Goal: Navigation & Orientation: Find specific page/section

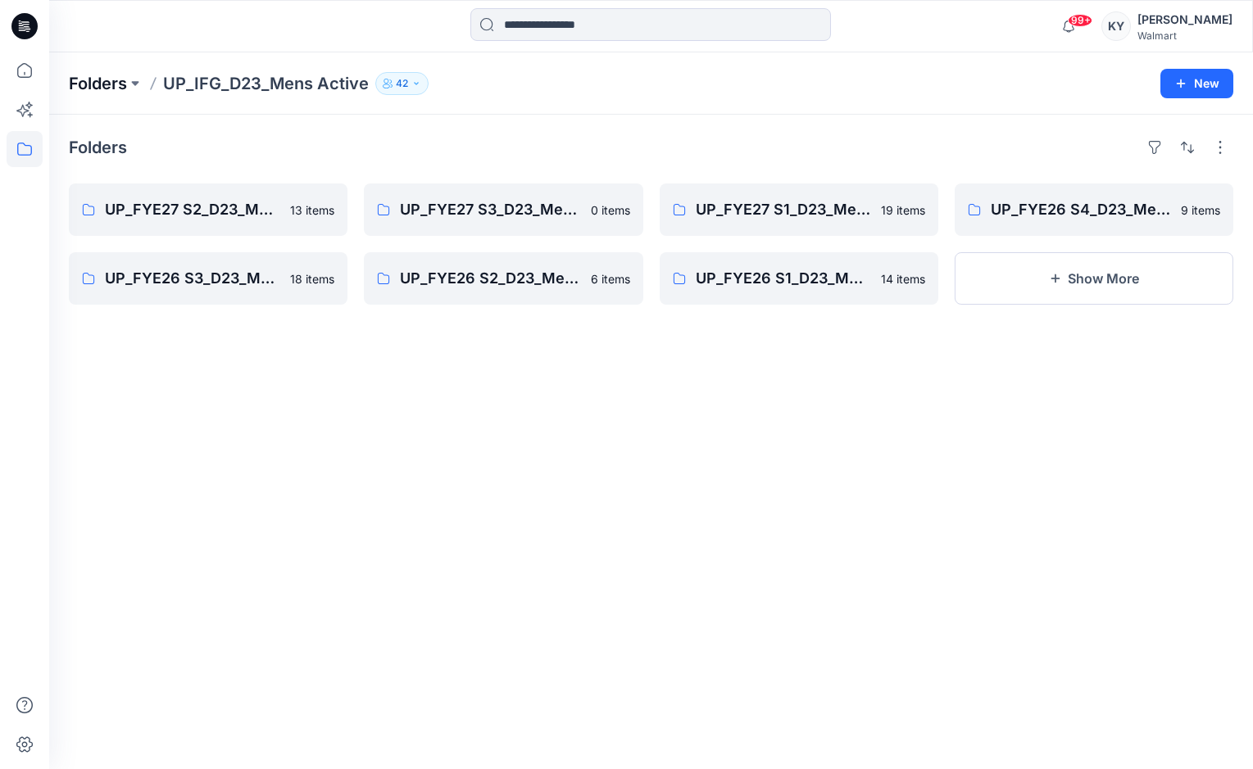
click at [124, 83] on p "Folders" at bounding box center [98, 83] width 58 height 23
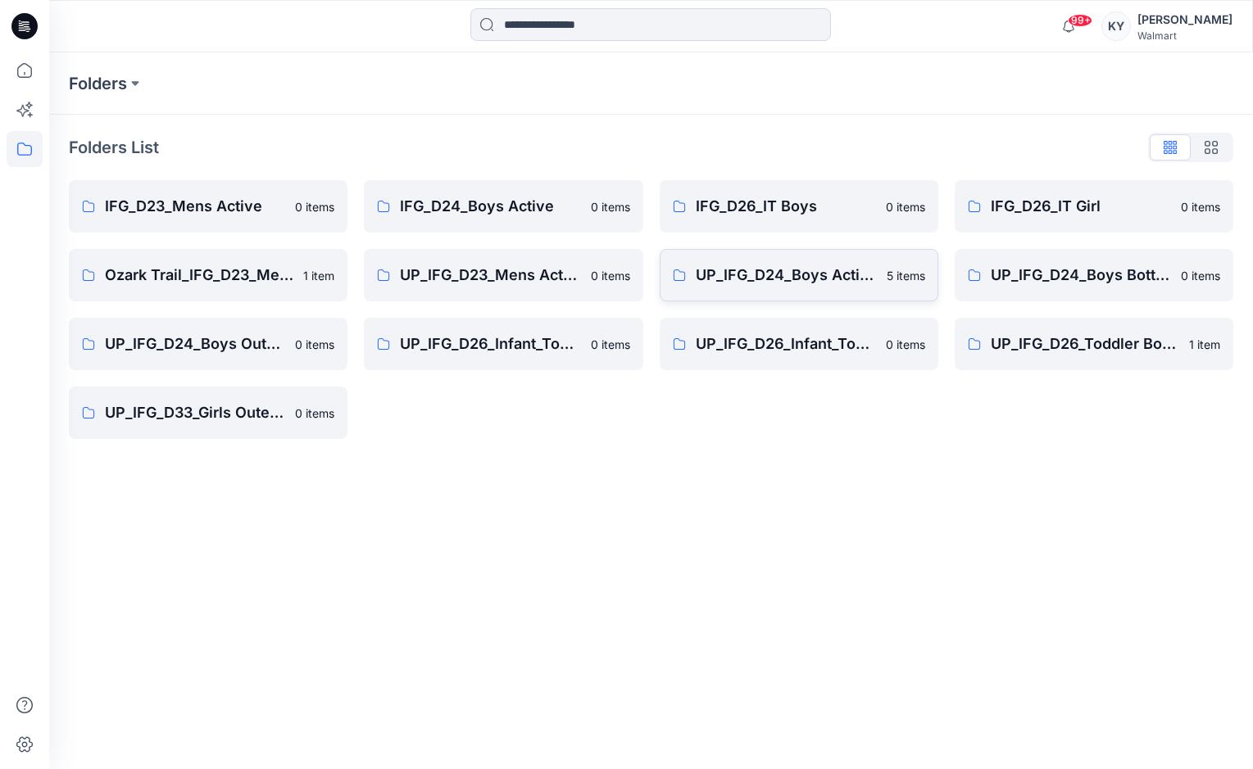
click at [833, 277] on p "UP_IFG_D24_Boys Active" at bounding box center [786, 275] width 181 height 23
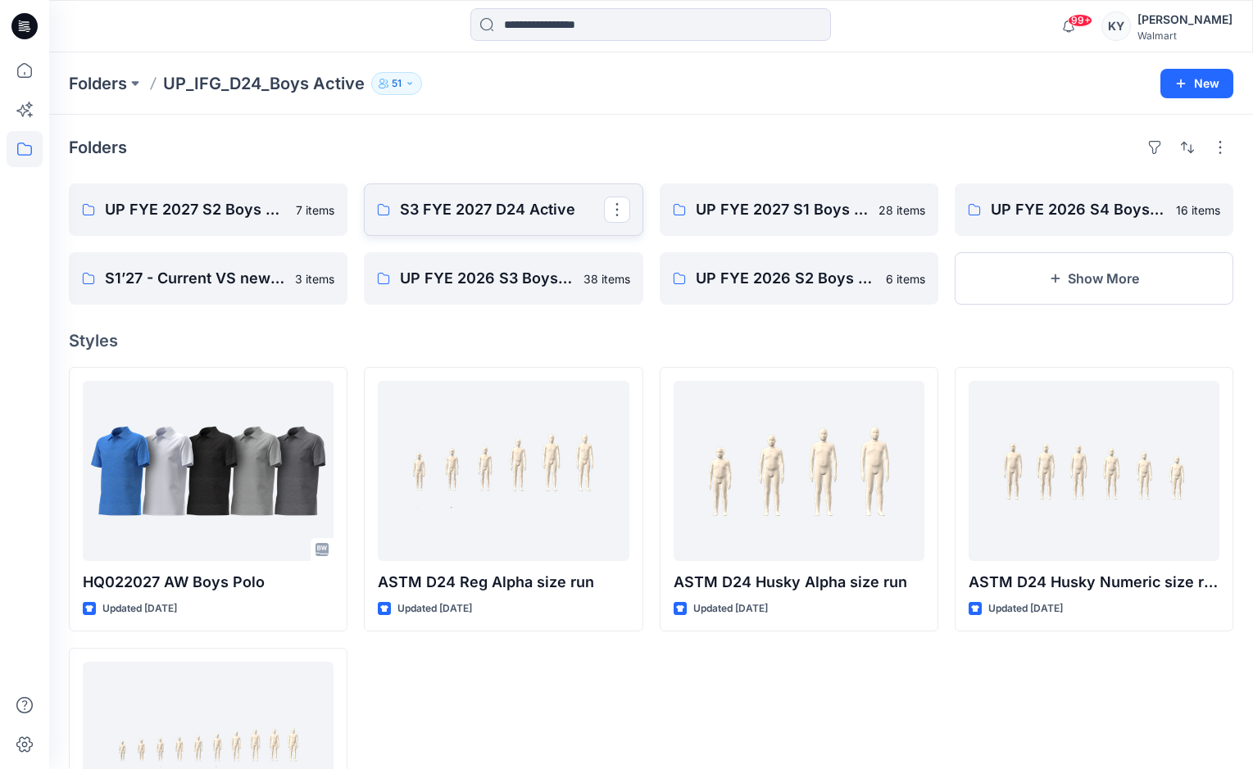
click at [492, 210] on p "S3 FYE 2027 D24 Active" at bounding box center [501, 209] width 203 height 23
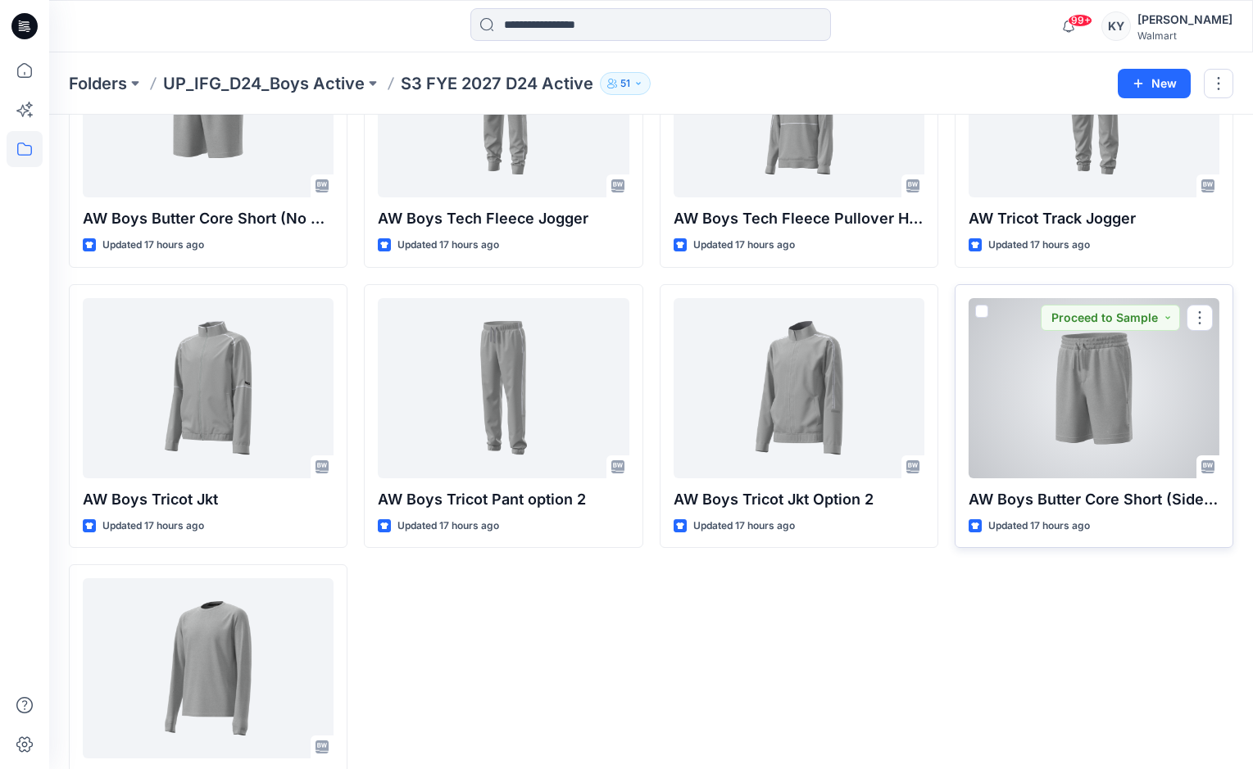
scroll to position [259, 0]
